Goal: Book appointment/travel/reservation

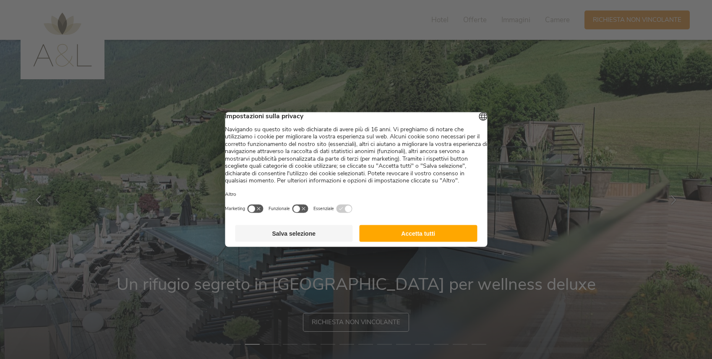
click at [405, 242] on button "Accetta tutti" at bounding box center [419, 233] width 118 height 17
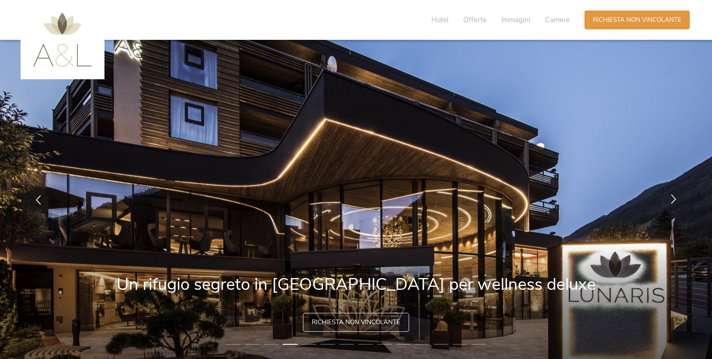
click at [673, 194] on icon at bounding box center [674, 199] width 10 height 10
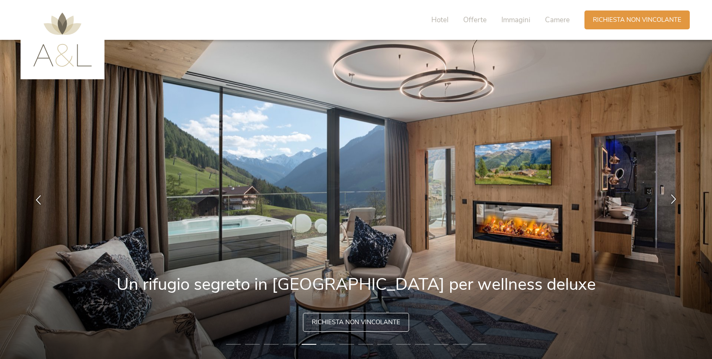
click at [673, 194] on icon at bounding box center [674, 199] width 10 height 10
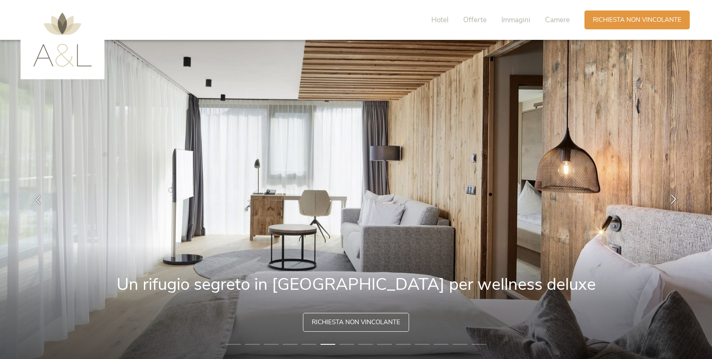
click at [673, 194] on icon at bounding box center [674, 199] width 10 height 10
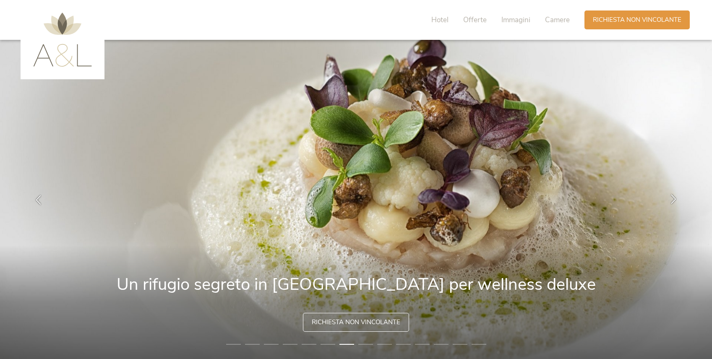
click at [673, 194] on icon at bounding box center [674, 199] width 10 height 10
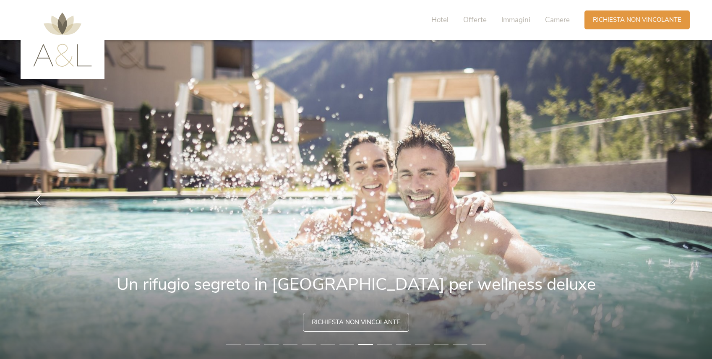
click at [673, 194] on icon at bounding box center [674, 199] width 10 height 10
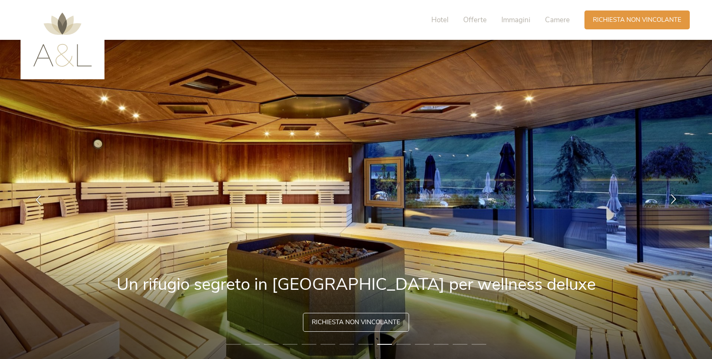
click at [674, 194] on icon at bounding box center [674, 199] width 10 height 10
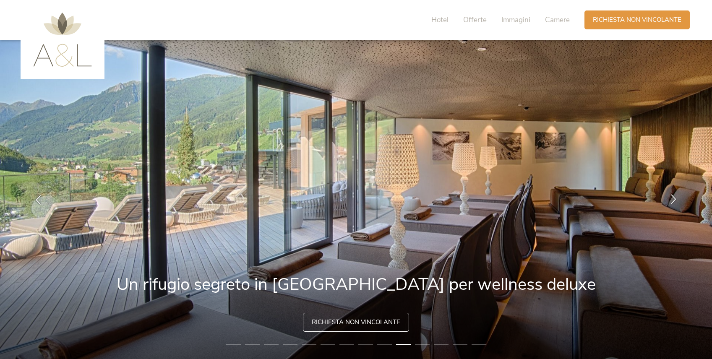
click at [674, 194] on icon at bounding box center [674, 199] width 10 height 10
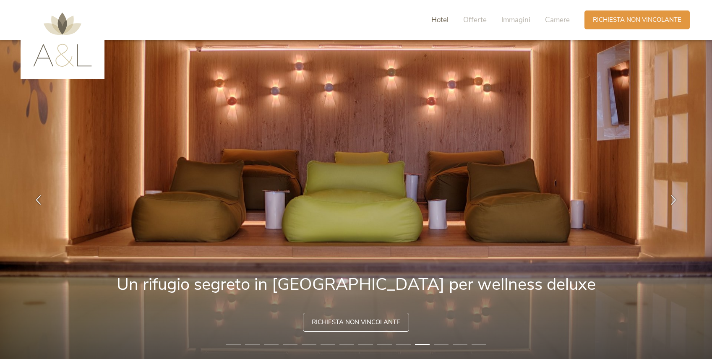
click at [445, 19] on span "Hotel" at bounding box center [439, 20] width 17 height 10
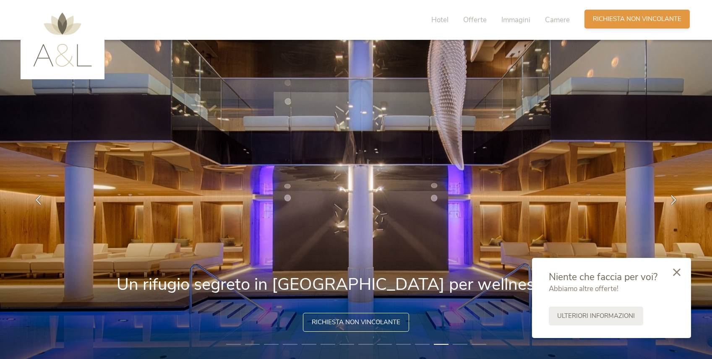
click at [621, 18] on span "Richiesta non vincolante" at bounding box center [637, 19] width 89 height 9
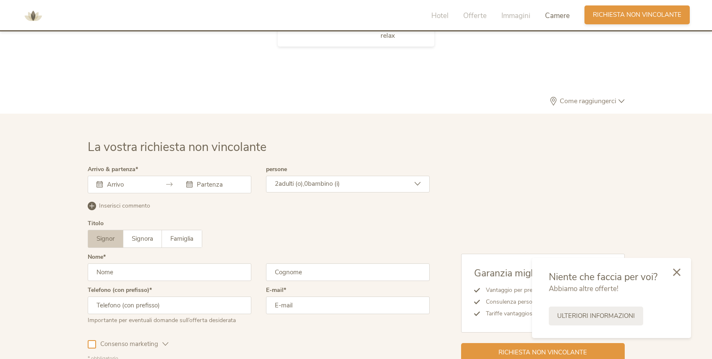
scroll to position [2585, 0]
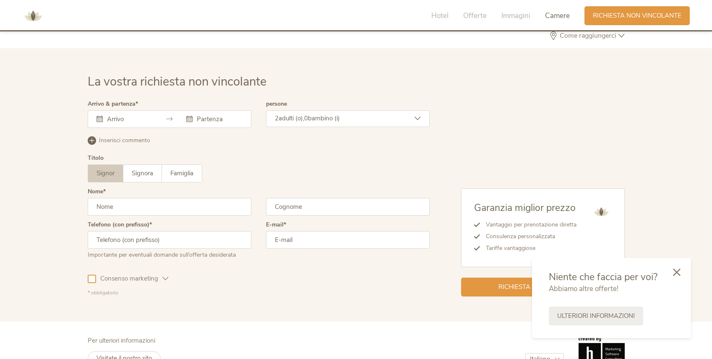
click at [163, 110] on div at bounding box center [170, 119] width 164 height 18
click at [117, 115] on input "text" at bounding box center [129, 119] width 48 height 8
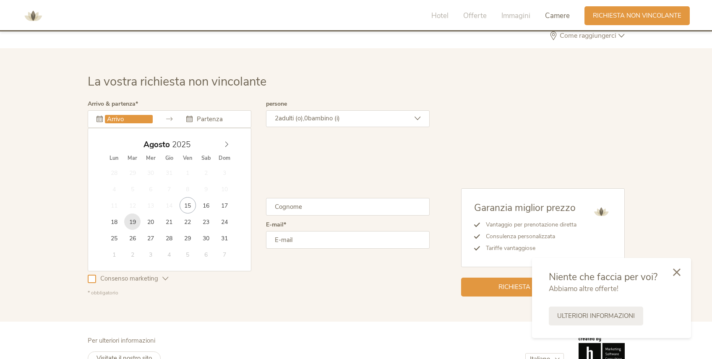
type input "19.08.2025"
click at [216, 115] on input "text" at bounding box center [219, 119] width 48 height 8
type input "22.08.2025"
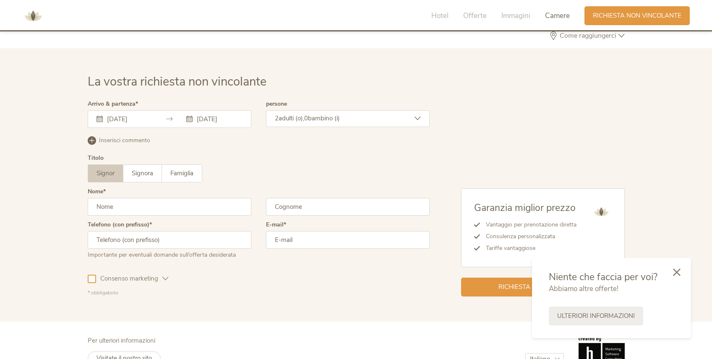
click at [421, 110] on div "2 adulti (o), 0 bambino (i)" at bounding box center [348, 118] width 164 height 17
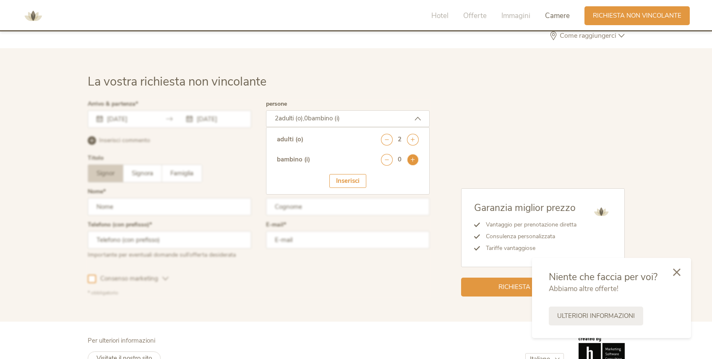
click at [408, 154] on icon at bounding box center [413, 160] width 12 height 12
click at [407, 176] on select "seleziona 0 1 2 3 4 5 6 7 8 9 10 11 12 13 14 15 16 17" at bounding box center [398, 183] width 42 height 14
select select "11"
click at [377, 176] on select "seleziona 0 1 2 3 4 5 6 7 8 9 10 11 12 13 14 15 16 17" at bounding box center [398, 183] width 42 height 14
click at [348, 200] on div "Inserisci" at bounding box center [347, 207] width 37 height 14
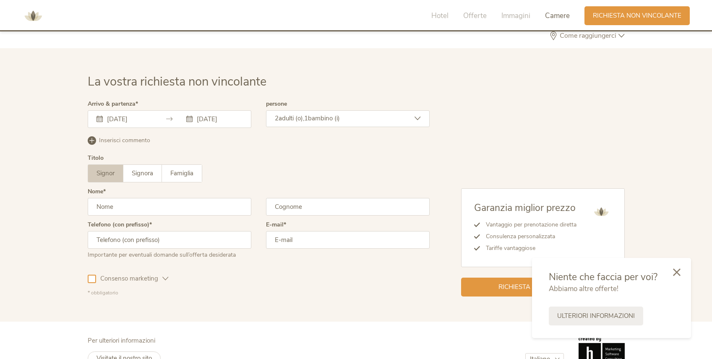
click at [121, 198] on input "text" at bounding box center [170, 207] width 164 height 18
type input "Alessandro"
type input "Binda"
type input "3298649494"
type input "alessandrobinda@gmail.com"
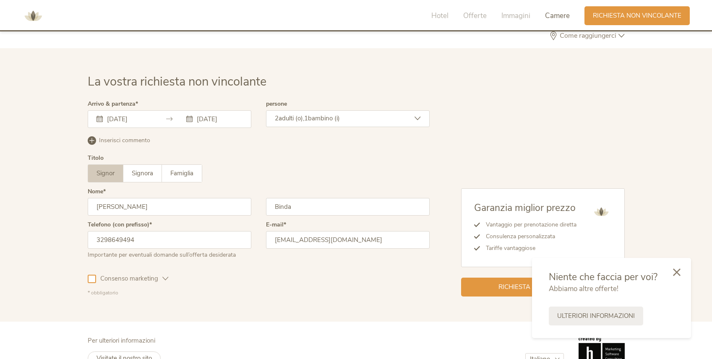
click at [116, 274] on span "Consenso marketing" at bounding box center [129, 278] width 66 height 9
click at [94, 275] on div at bounding box center [92, 279] width 8 height 8
click at [506, 282] on span "Richiesta non vincolante" at bounding box center [543, 286] width 89 height 9
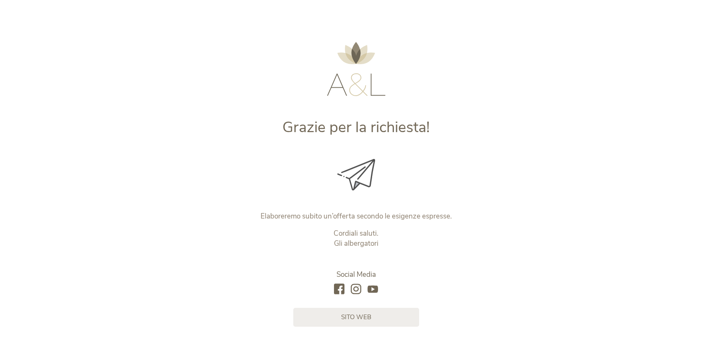
scroll to position [47, 0]
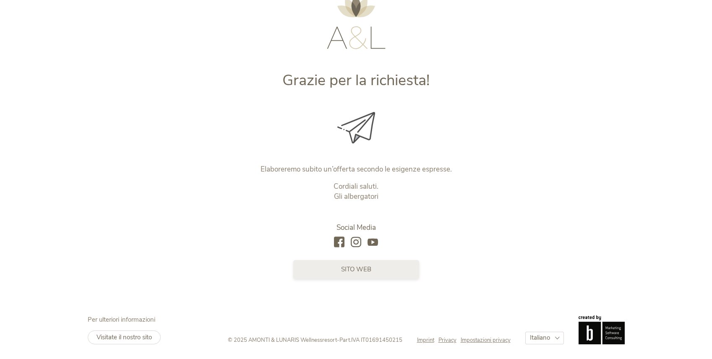
click at [366, 271] on span "sito web" at bounding box center [356, 269] width 30 height 9
